Goal: Transaction & Acquisition: Purchase product/service

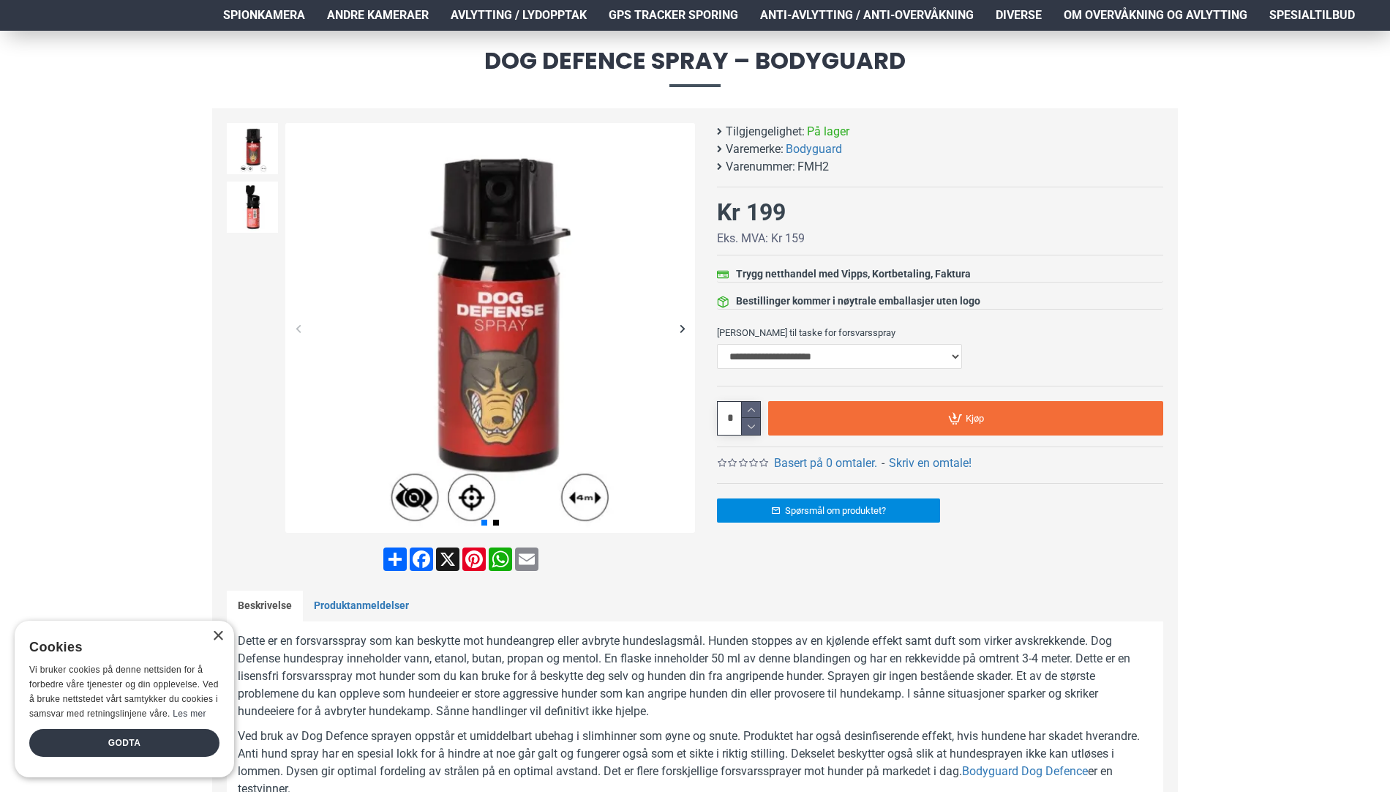
scroll to position [73, 0]
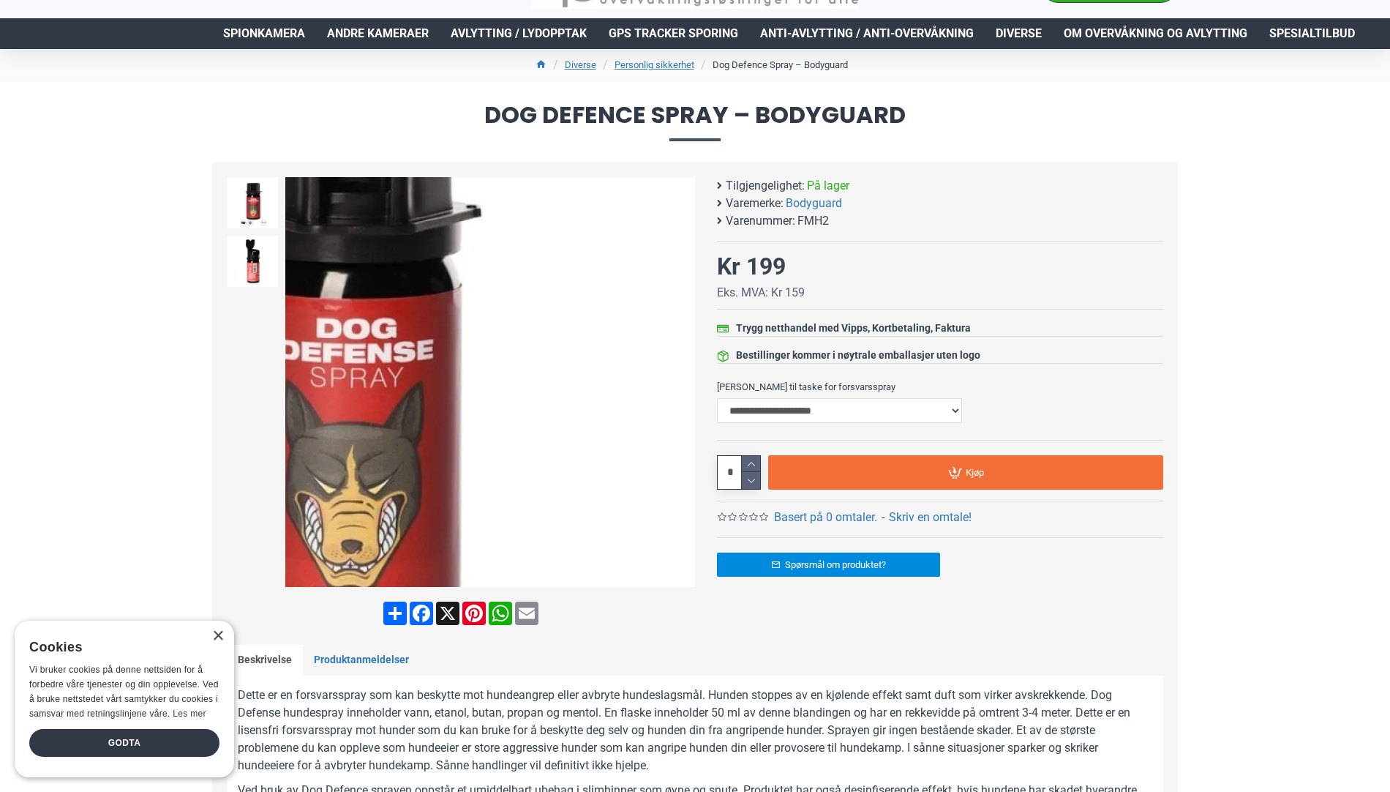
click at [684, 382] on div "Next slide" at bounding box center [682, 382] width 26 height 26
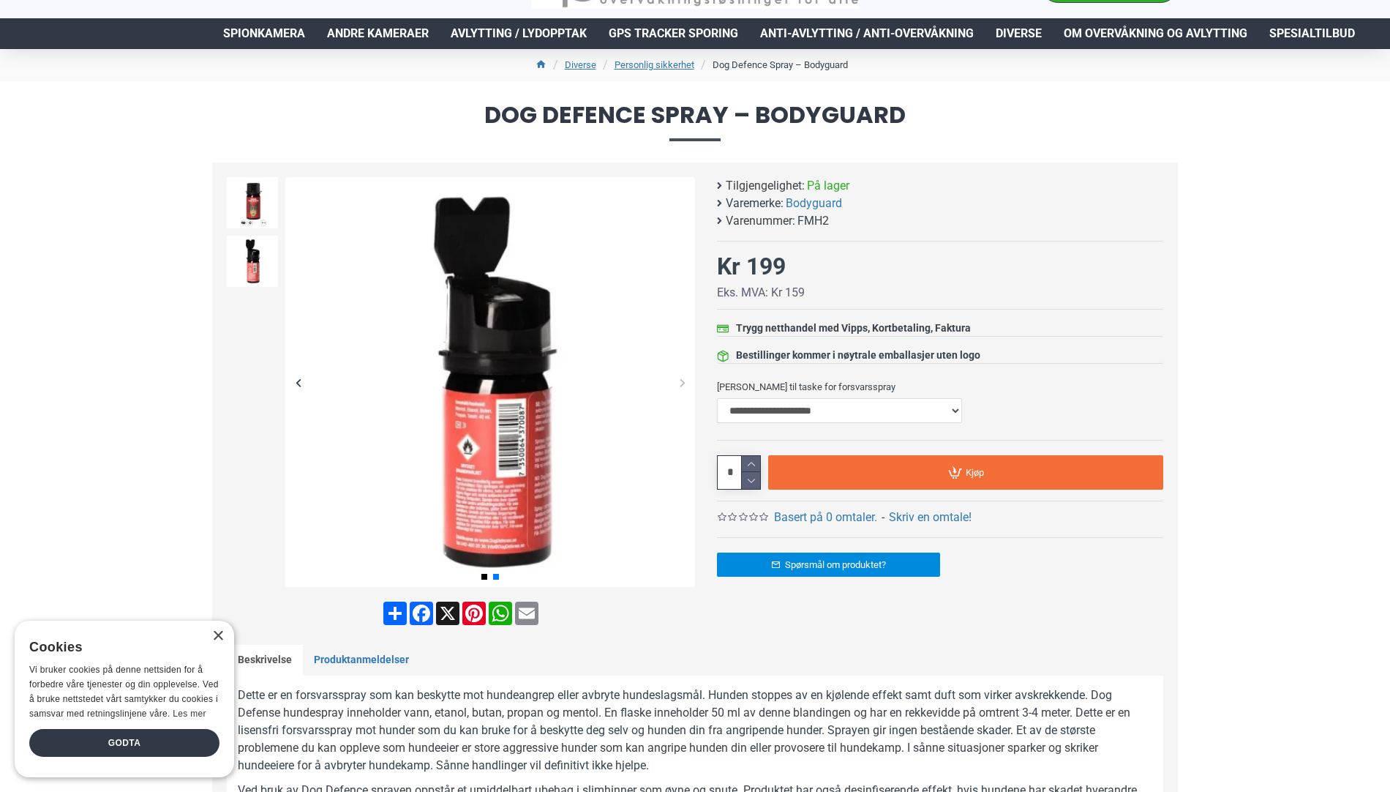
click at [684, 382] on div "Next slide" at bounding box center [682, 382] width 26 height 26
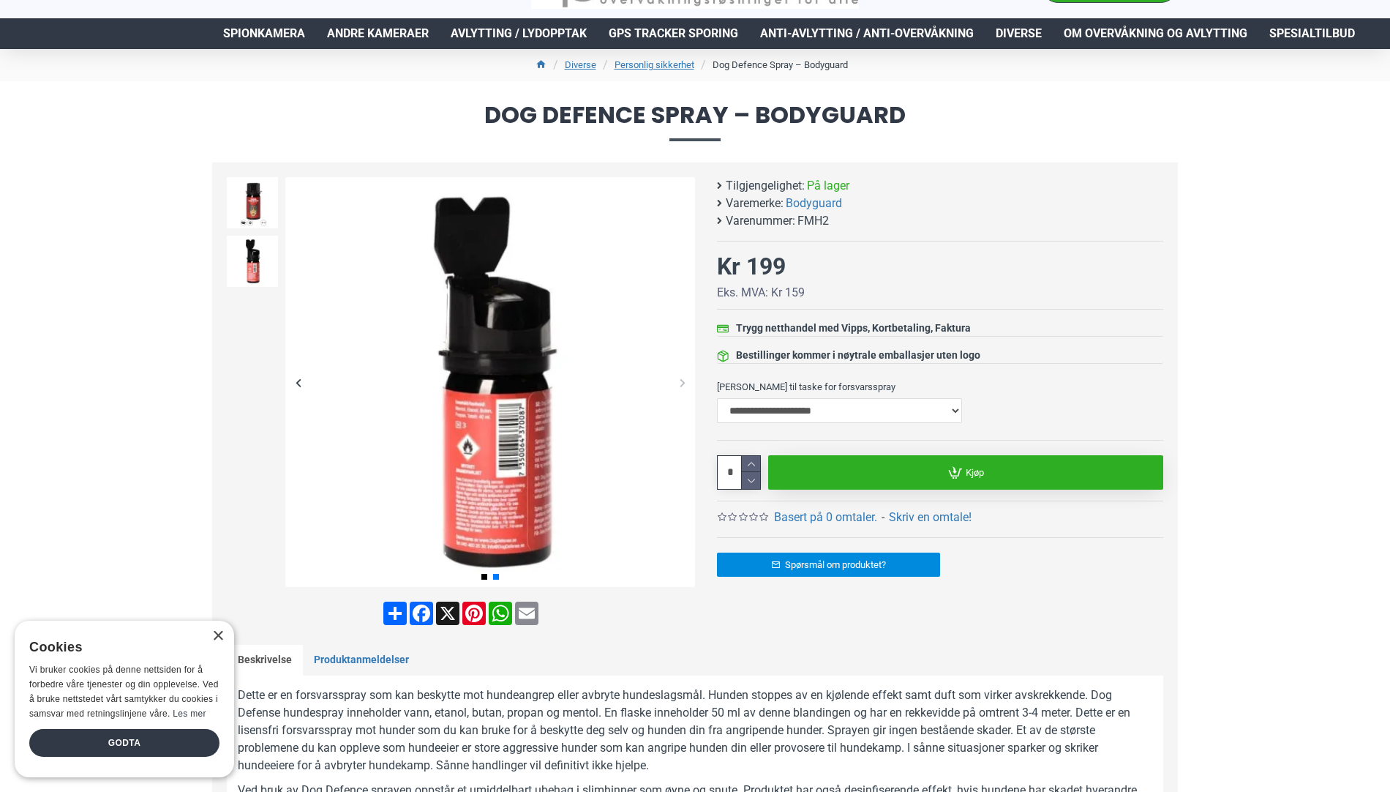
click at [873, 480] on link "Kjøp" at bounding box center [965, 472] width 395 height 34
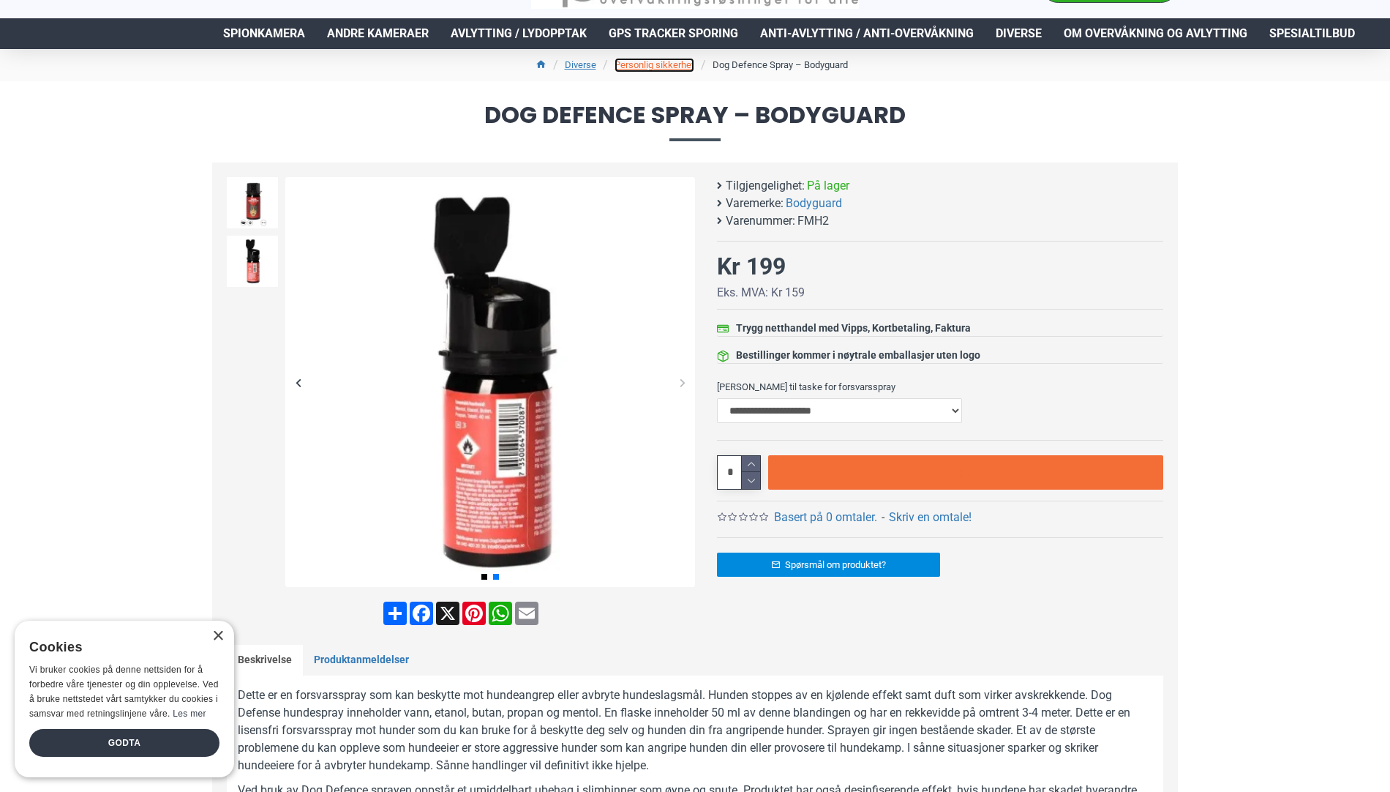
click at [646, 64] on link "Personlig sikkerhet" at bounding box center [654, 65] width 80 height 15
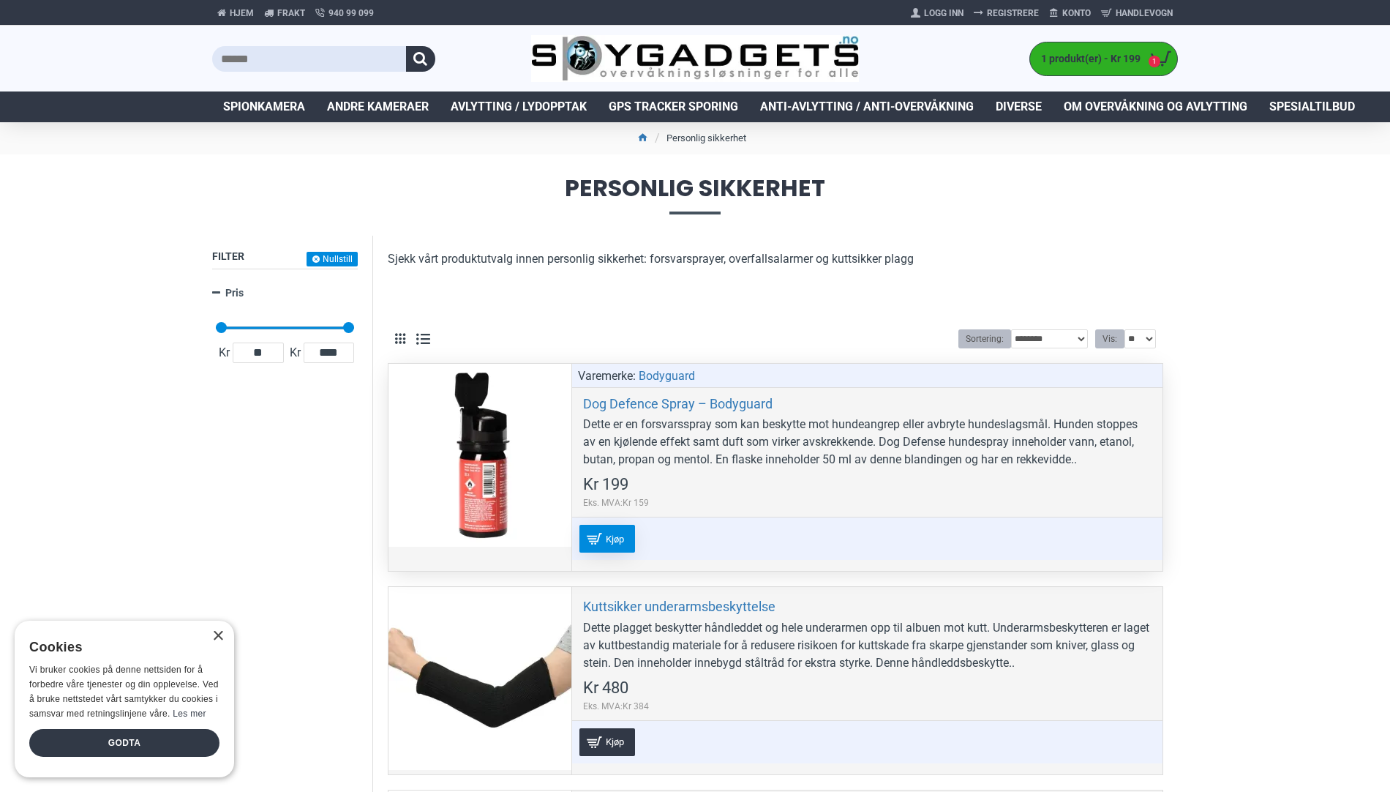
click at [614, 535] on span "Kjøp" at bounding box center [615, 539] width 26 height 10
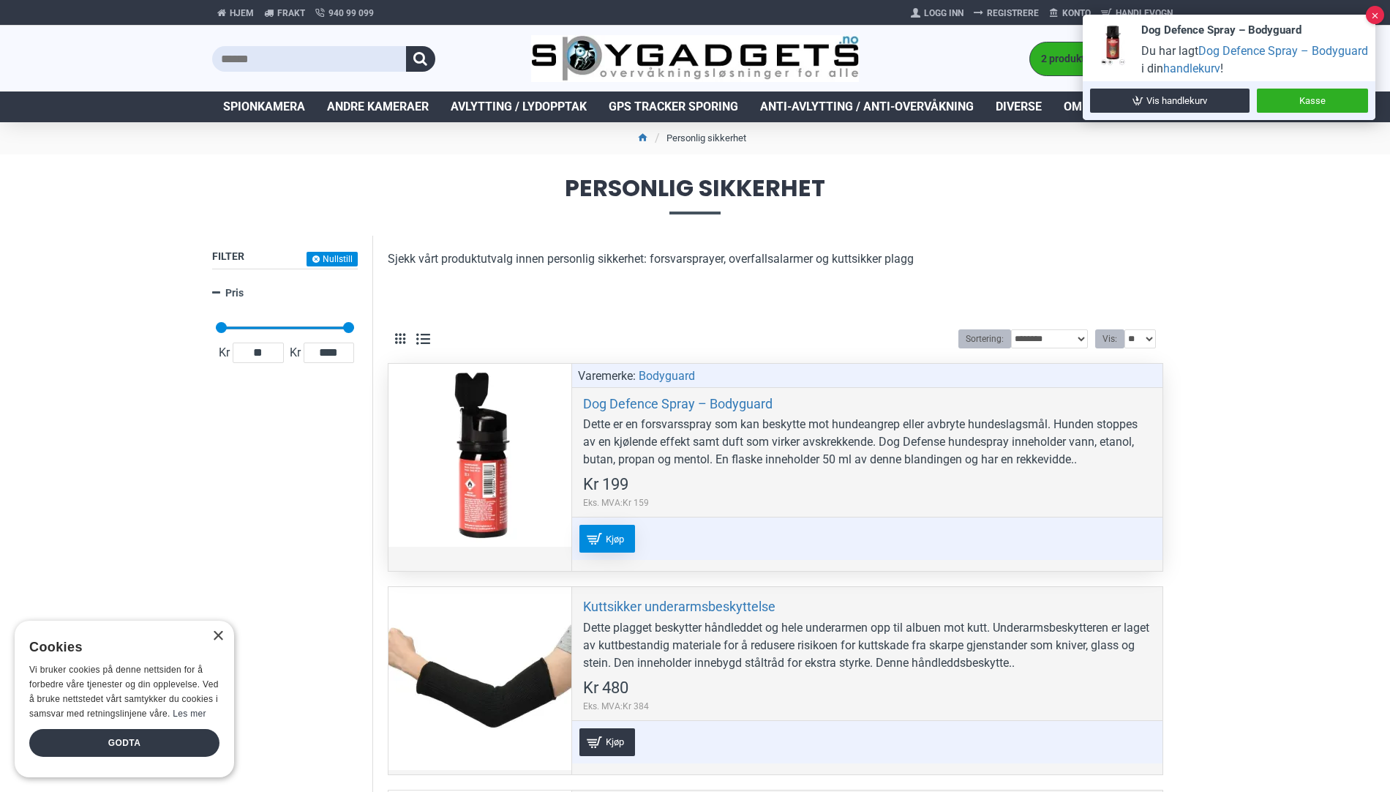
click at [601, 538] on link "Kjøp" at bounding box center [607, 539] width 56 height 28
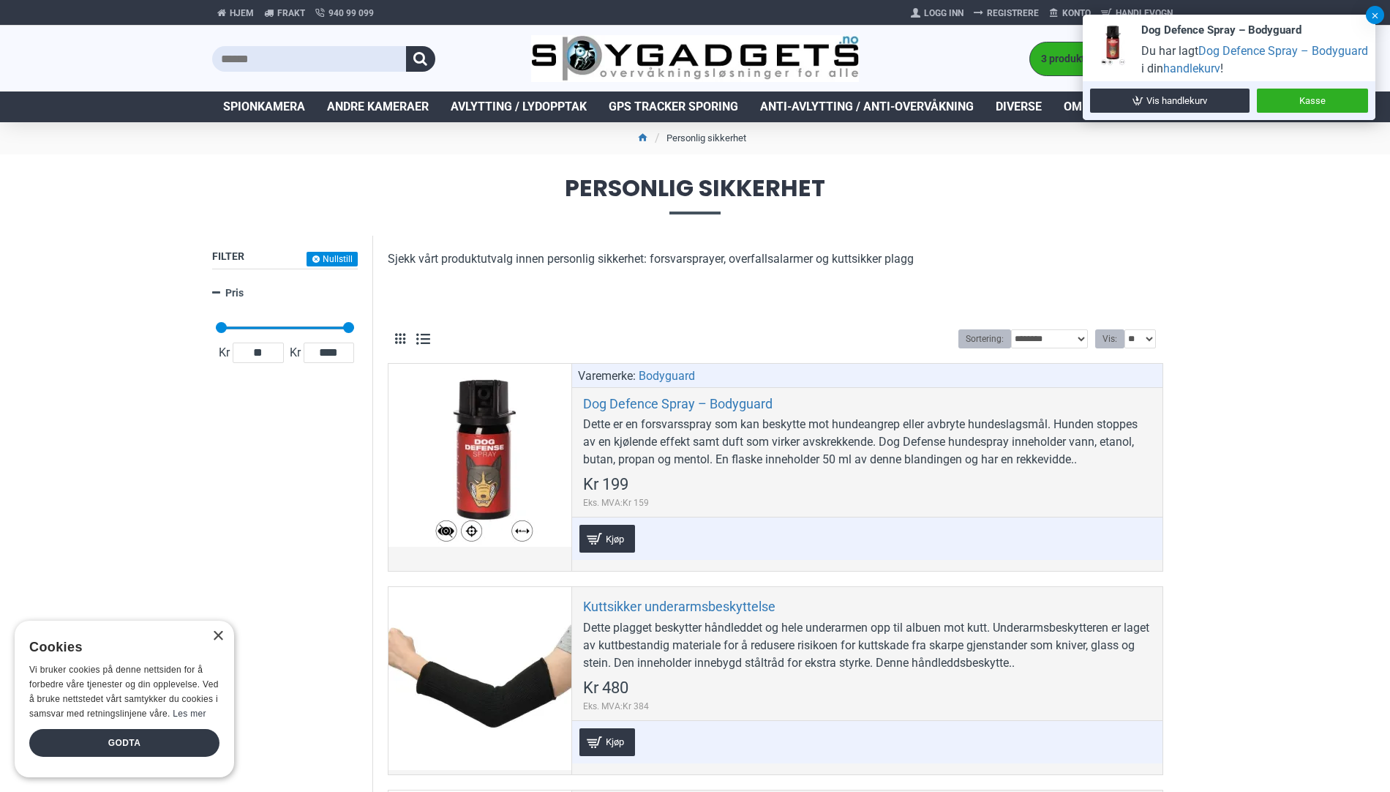
click at [1381, 11] on button at bounding box center [1375, 15] width 18 height 18
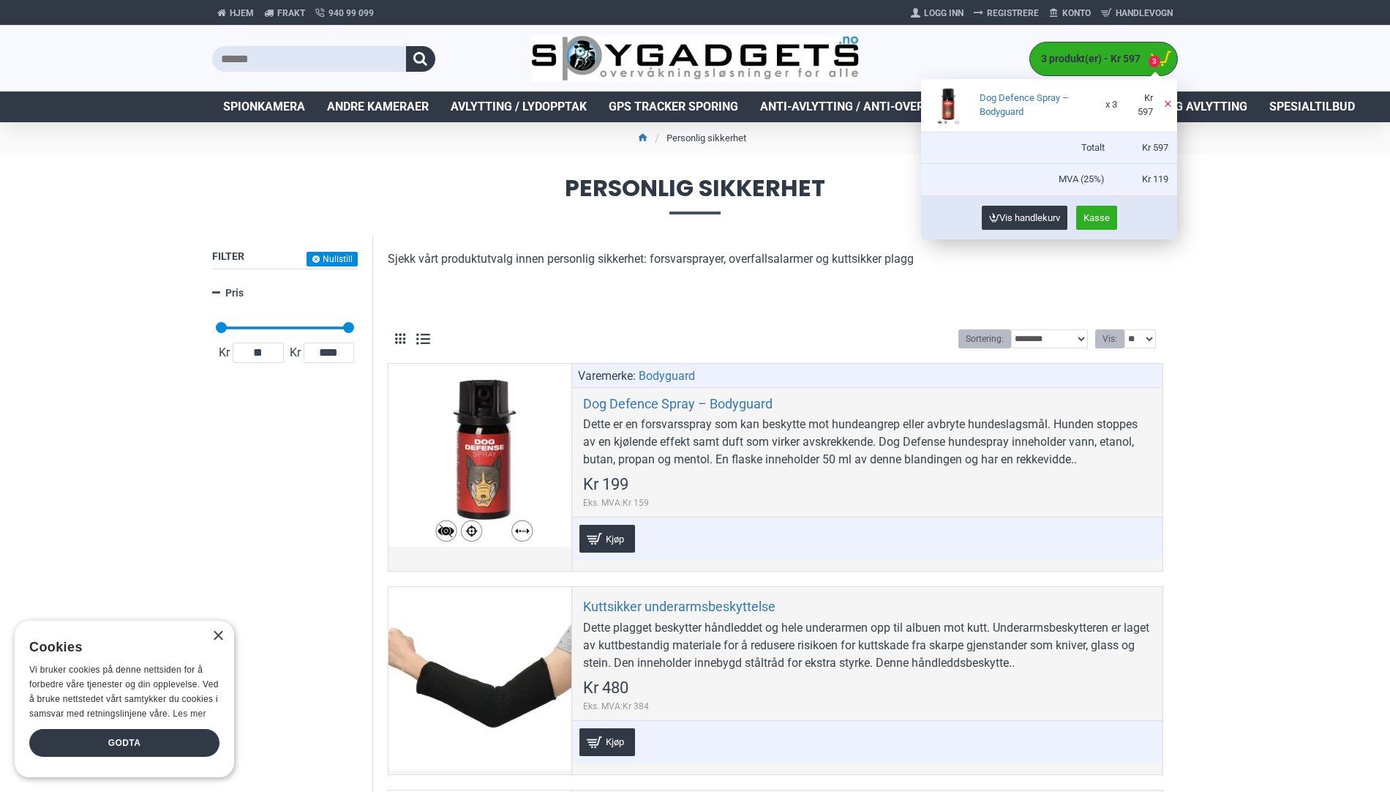
click at [1058, 64] on span "3 produkt(er) - Kr 597" at bounding box center [1087, 58] width 114 height 15
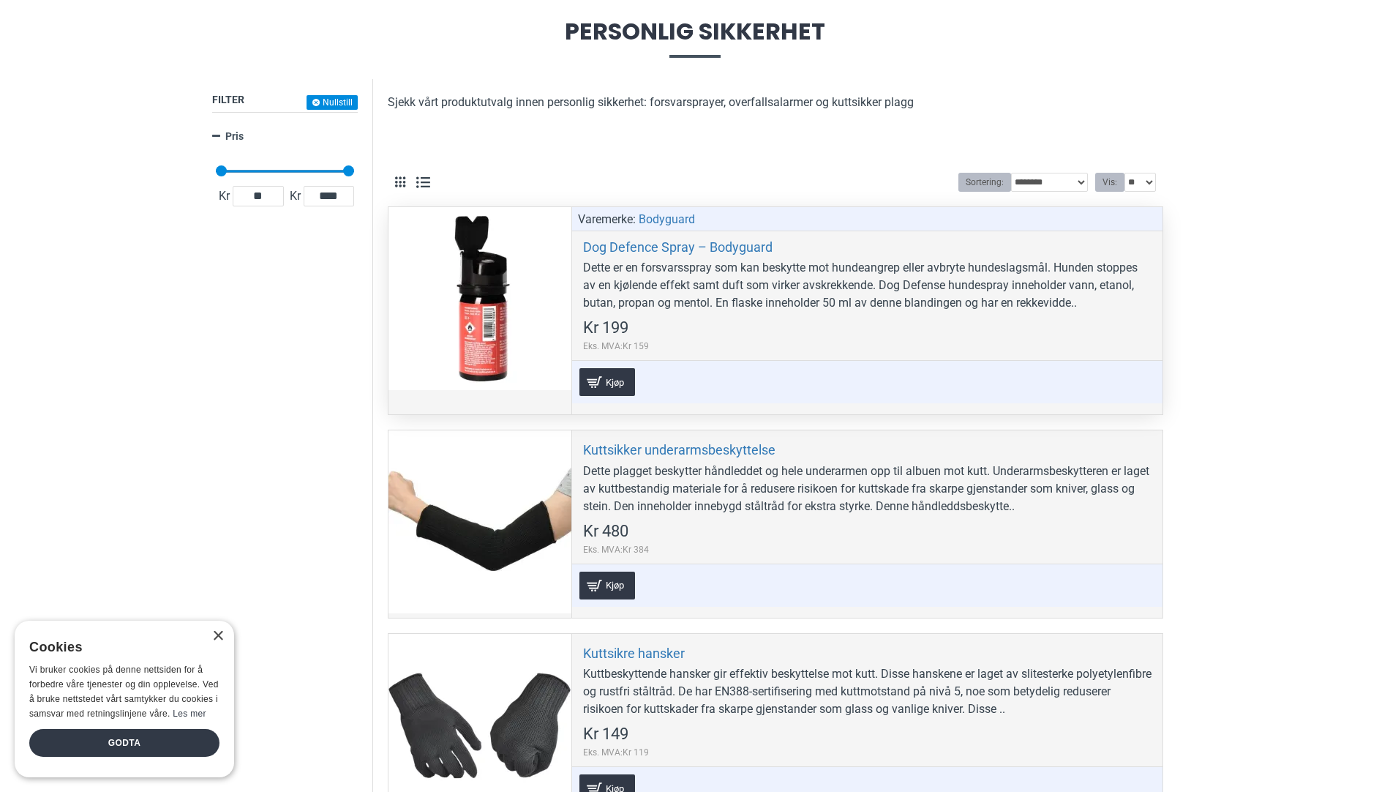
scroll to position [219, 0]
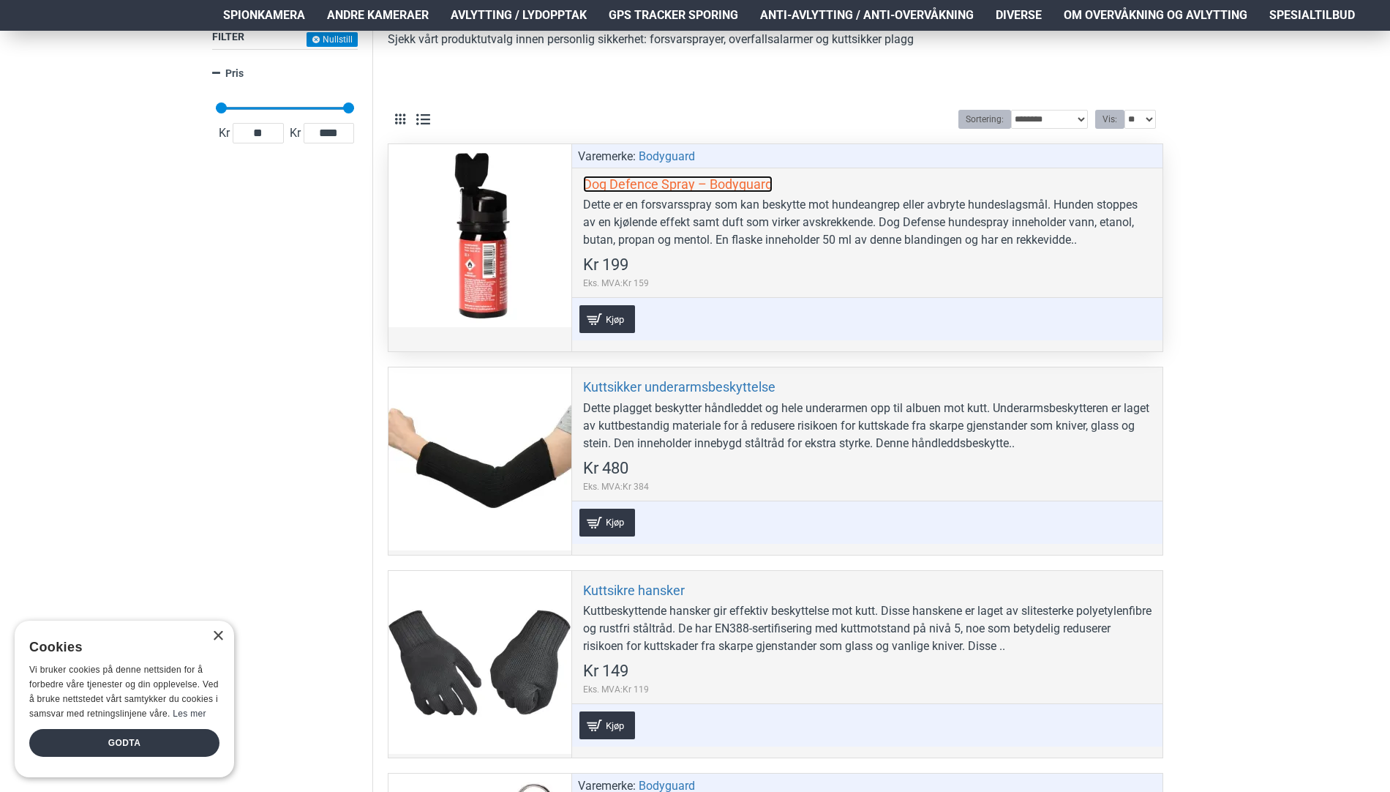
click at [682, 180] on link "Dog Defence Spray – Bodyguard" at bounding box center [677, 184] width 189 height 17
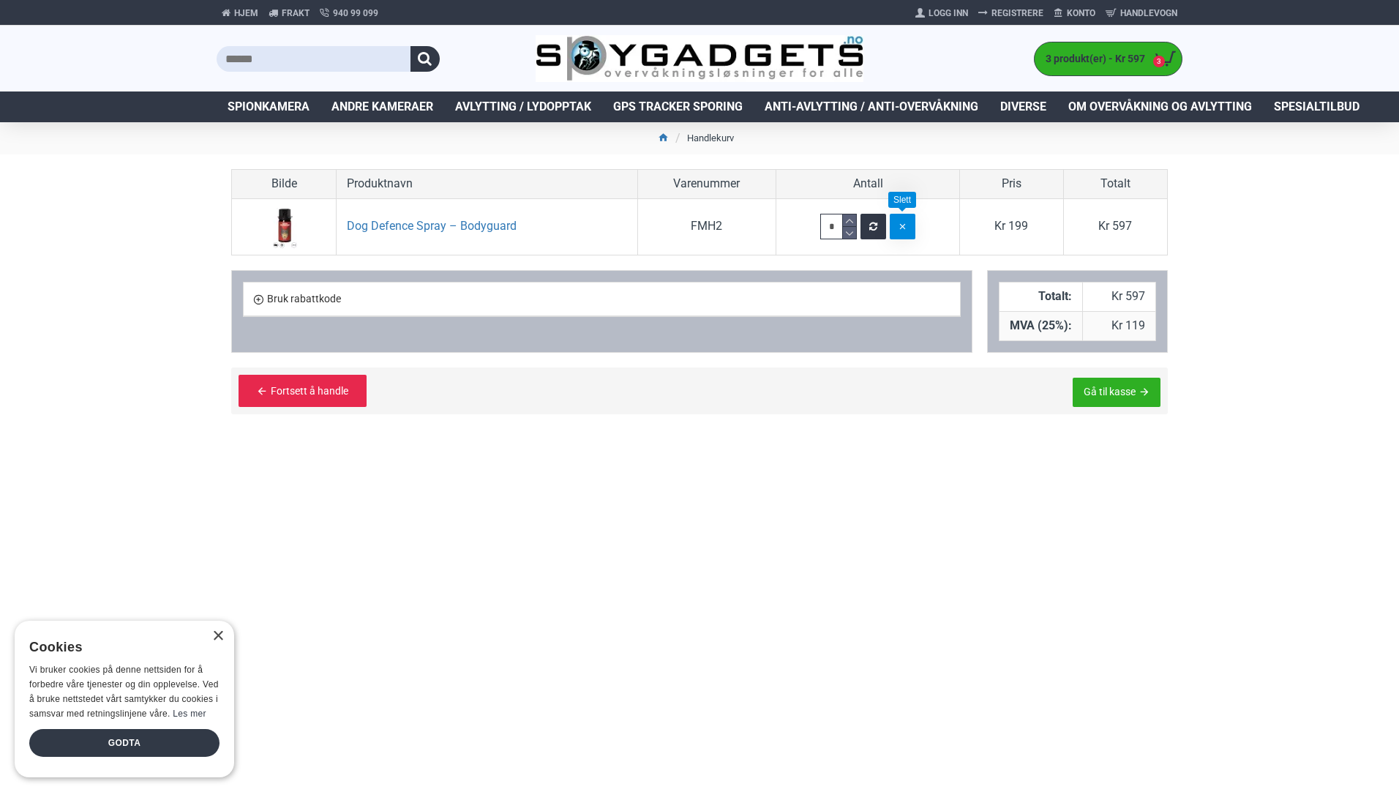
click at [902, 230] on icon "button" at bounding box center [903, 227] width 10 height 10
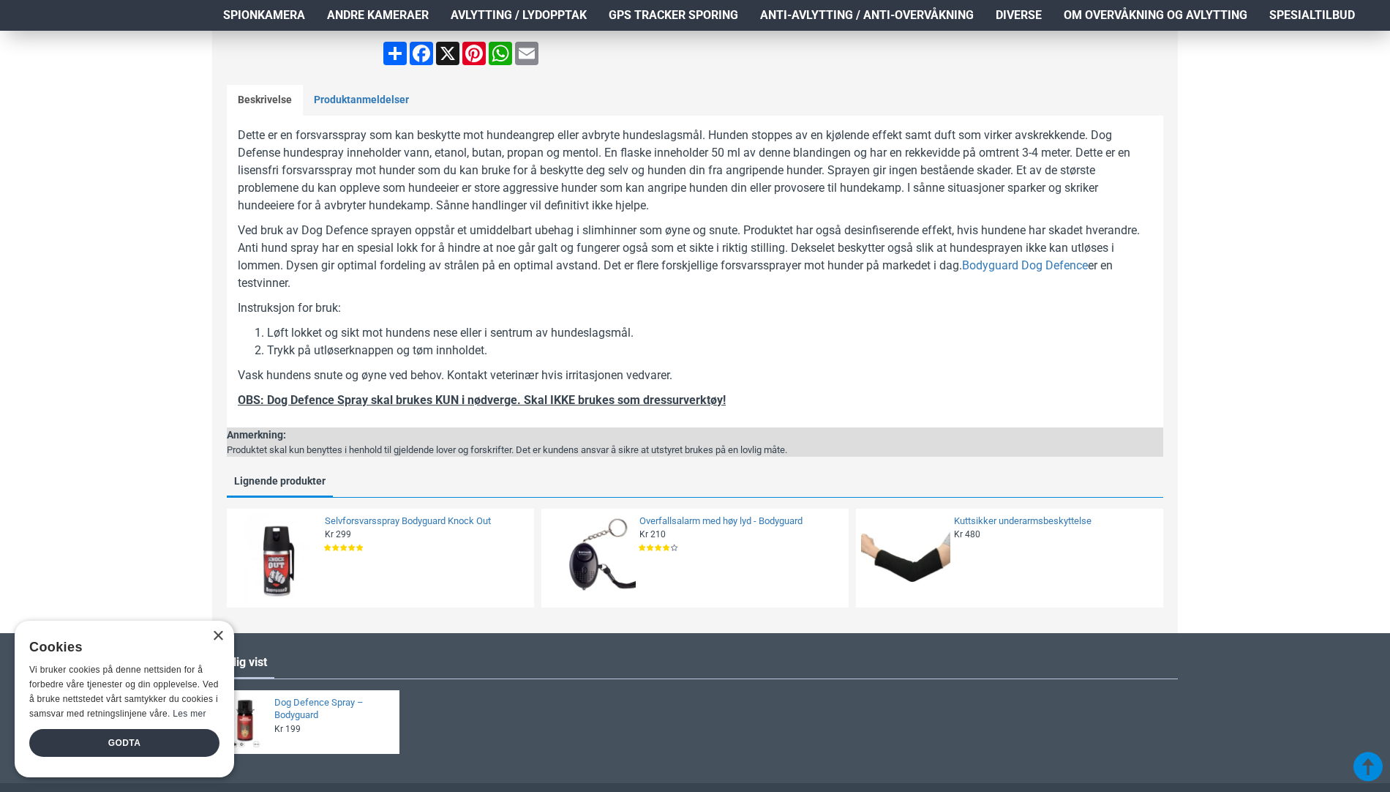
scroll to position [658, 0]
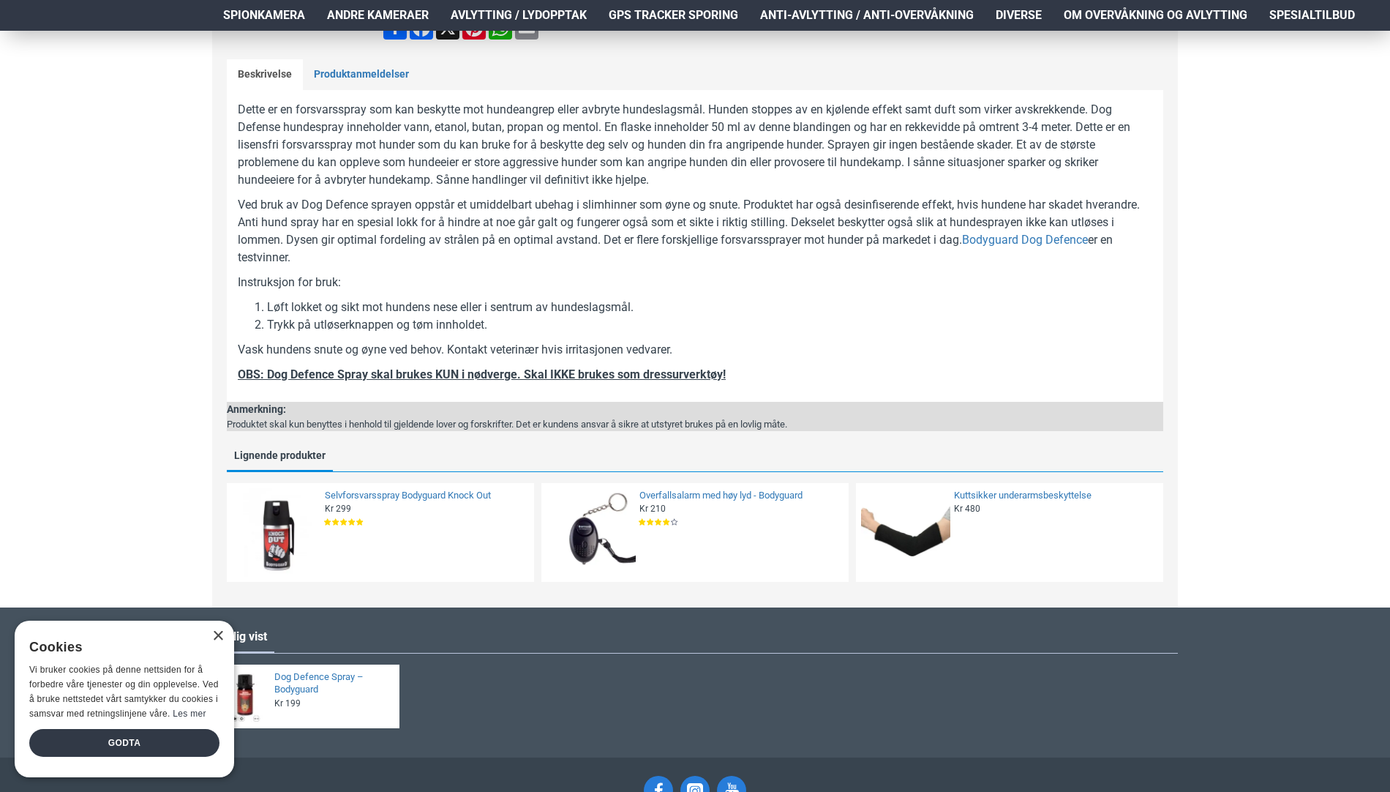
click at [282, 425] on div "Produktet skal kun benyttes i henhold til gjeldende lover og forskrifter. Det e…" at bounding box center [507, 424] width 560 height 15
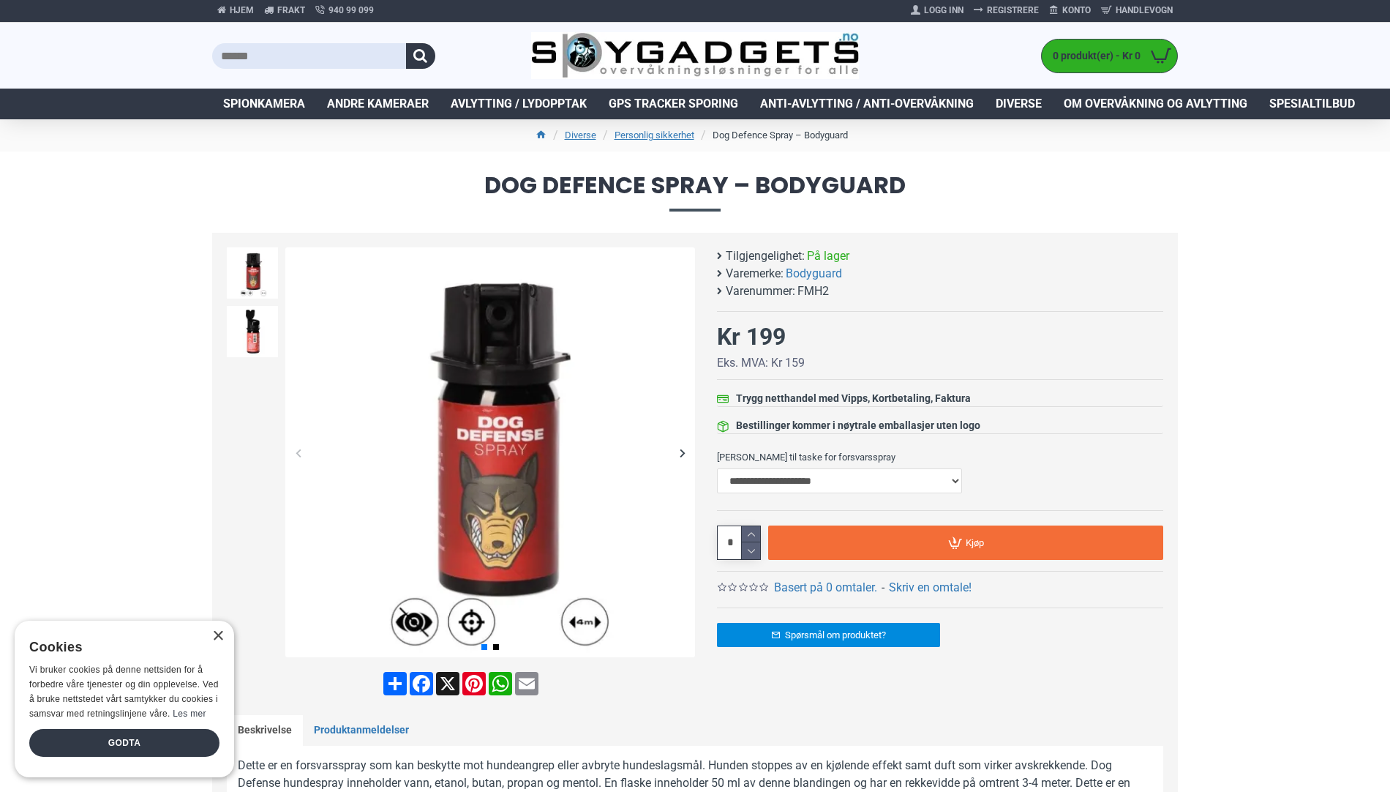
scroll to position [0, 0]
